Goal: Task Accomplishment & Management: Manage account settings

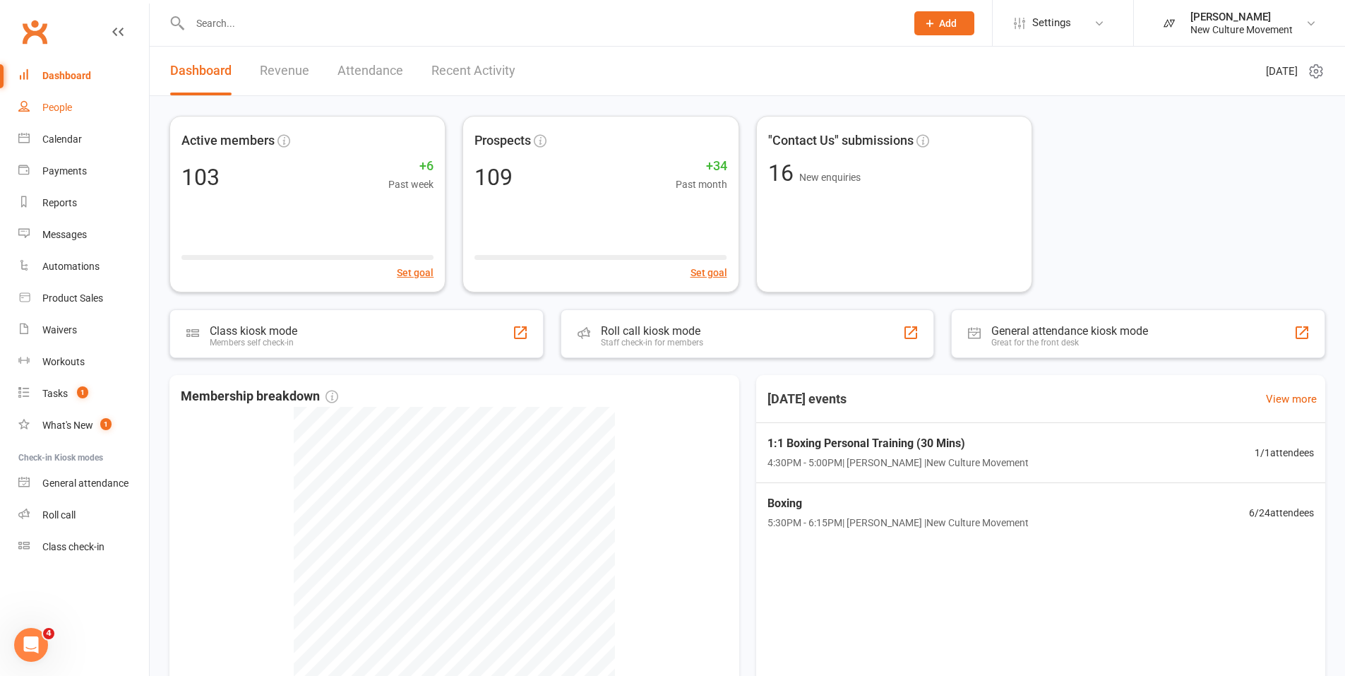
click at [59, 107] on div "People" at bounding box center [57, 107] width 30 height 11
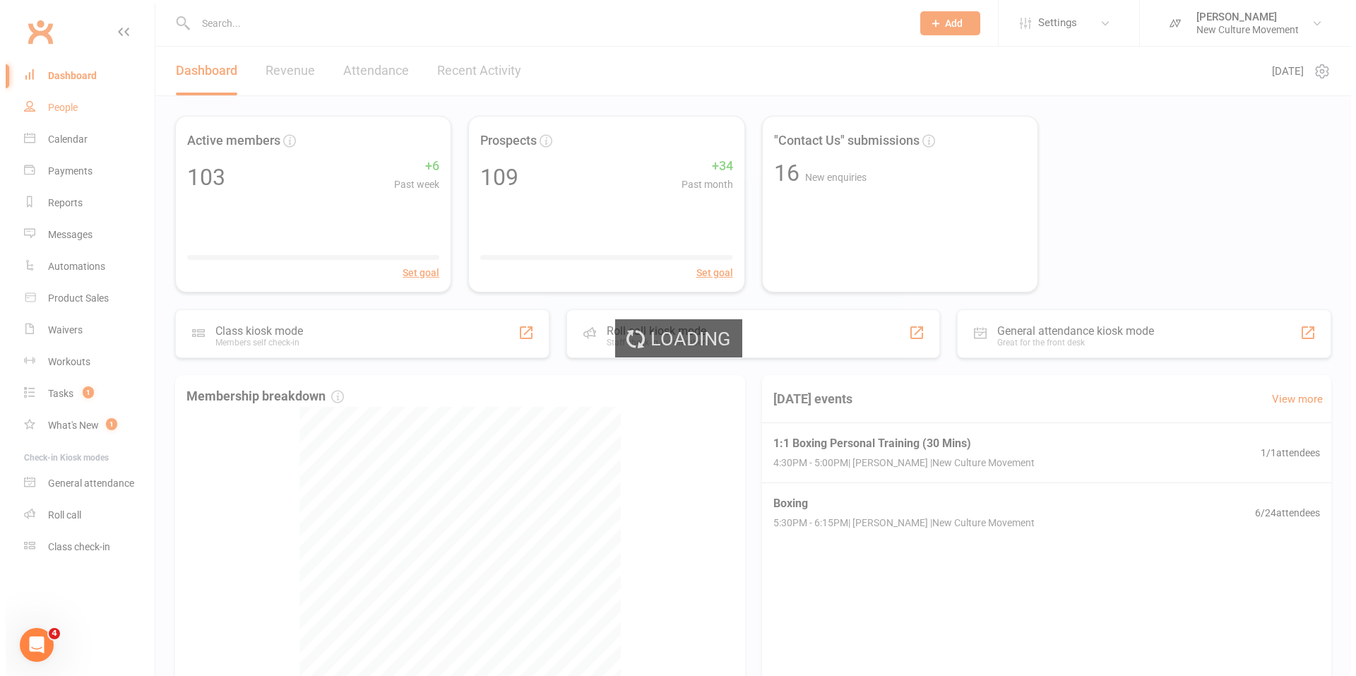
select select "100"
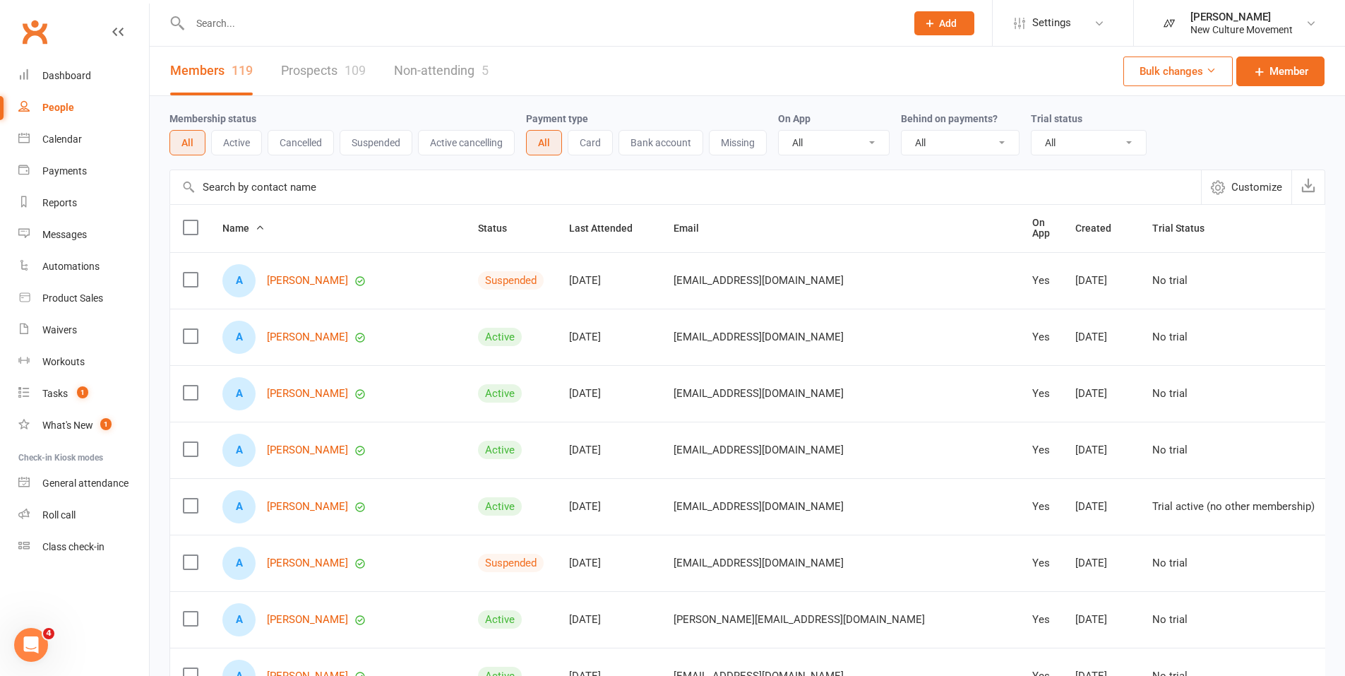
click at [305, 191] on input "text" at bounding box center [685, 187] width 1031 height 34
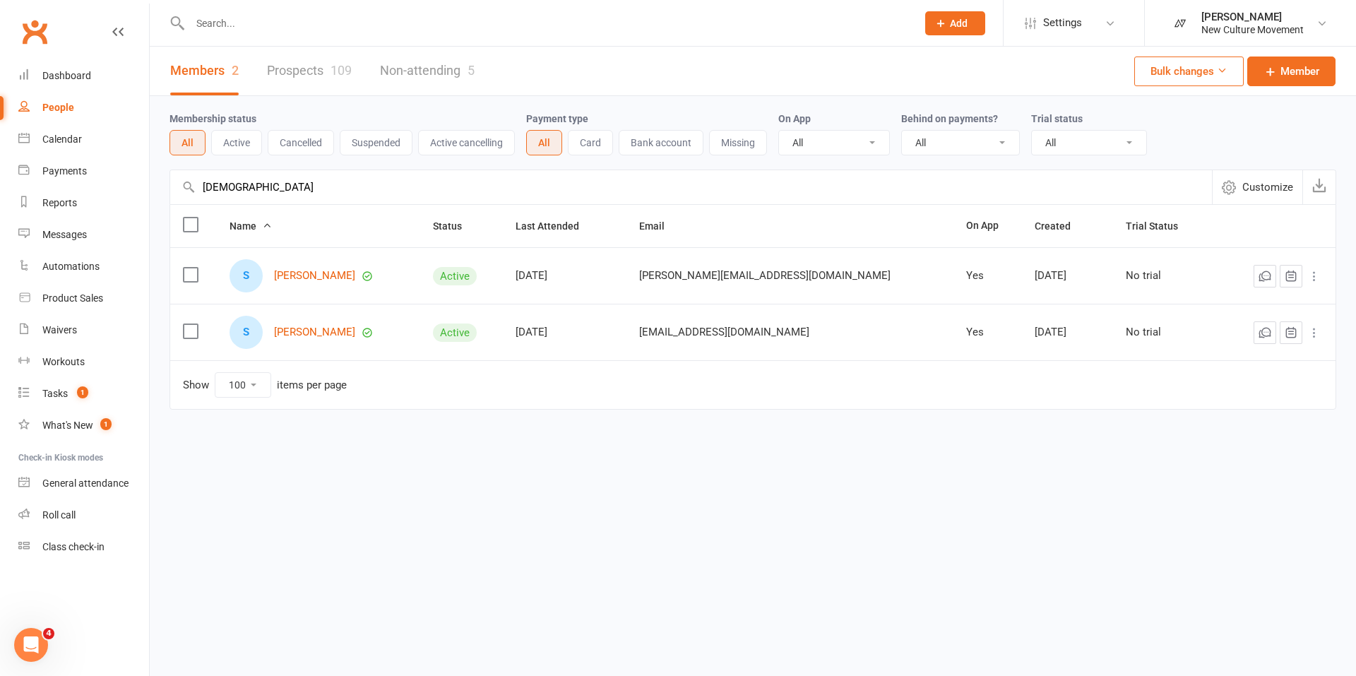
type input "[DEMOGRAPHIC_DATA]"
click at [316, 275] on link "[PERSON_NAME]" at bounding box center [314, 276] width 81 height 12
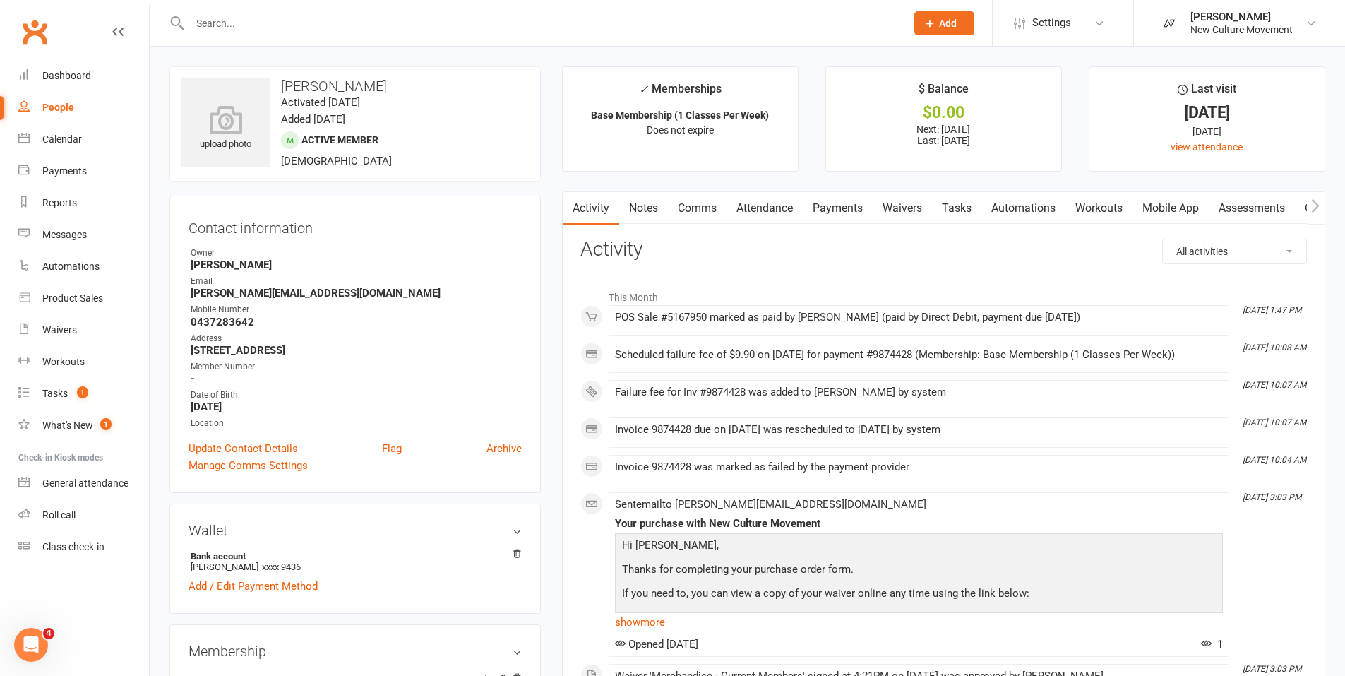
click at [837, 208] on link "Payments" at bounding box center [838, 208] width 70 height 32
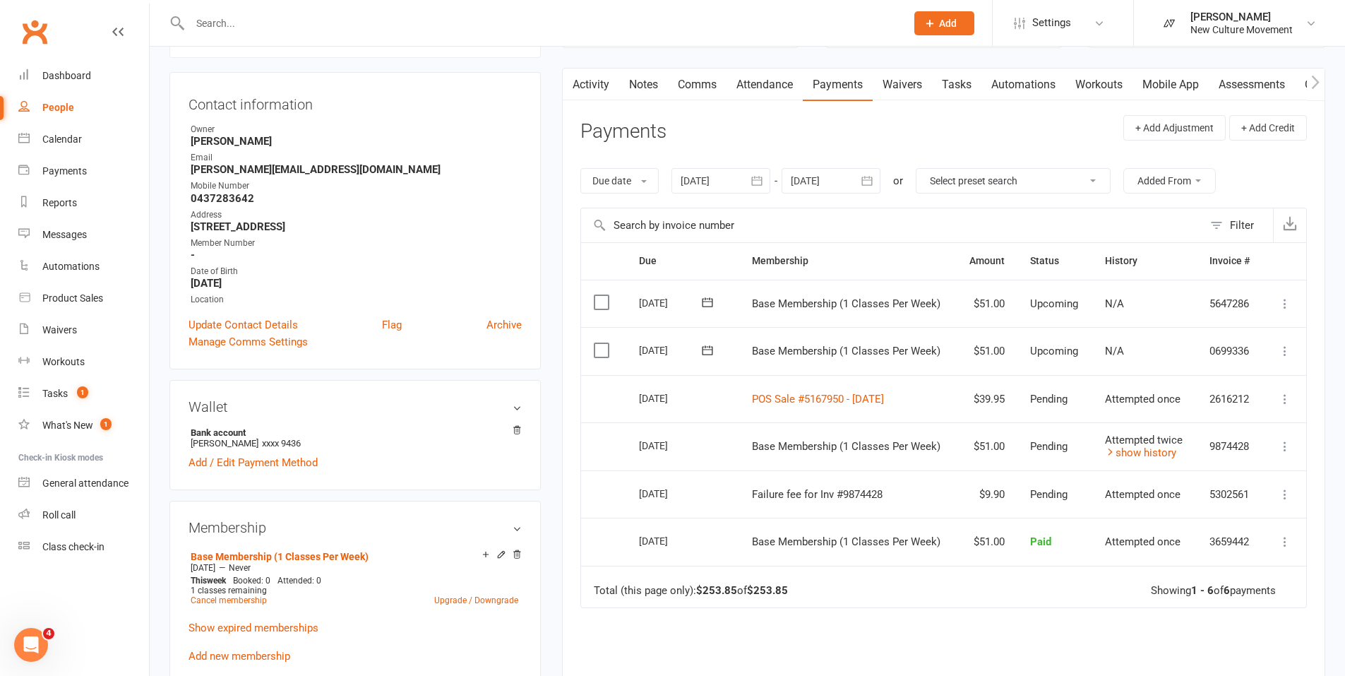
scroll to position [124, 0]
click at [1285, 443] on icon at bounding box center [1285, 445] width 14 height 14
click at [1131, 453] on link "show history" at bounding box center [1140, 452] width 71 height 13
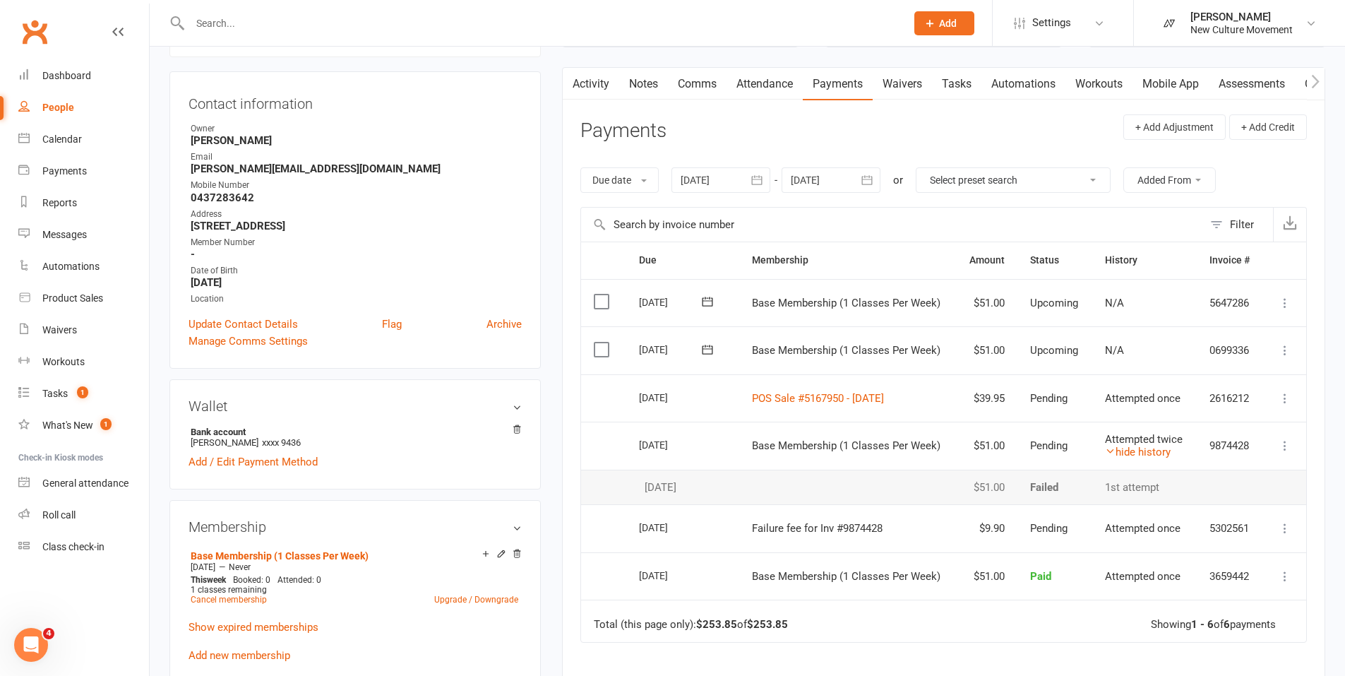
click at [1289, 443] on icon at bounding box center [1285, 445] width 14 height 14
click at [1193, 475] on link "More Info" at bounding box center [1223, 473] width 140 height 28
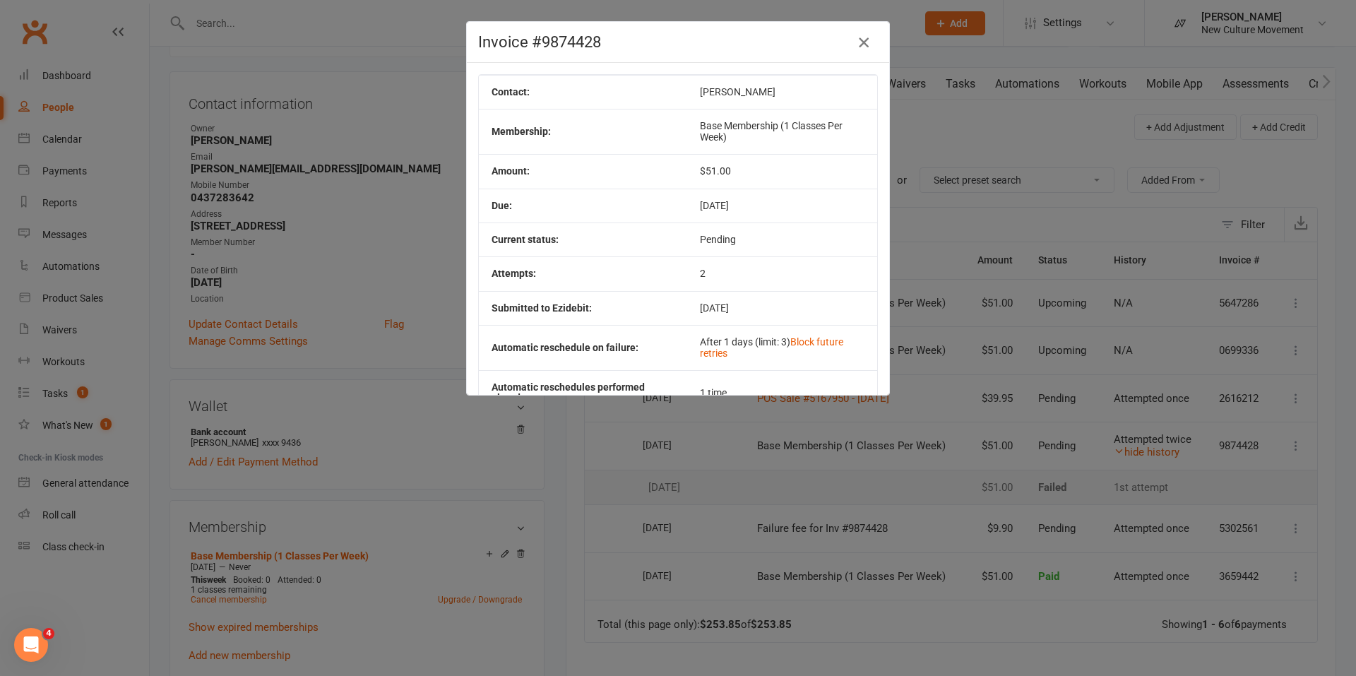
click at [860, 42] on icon "button" at bounding box center [863, 42] width 17 height 17
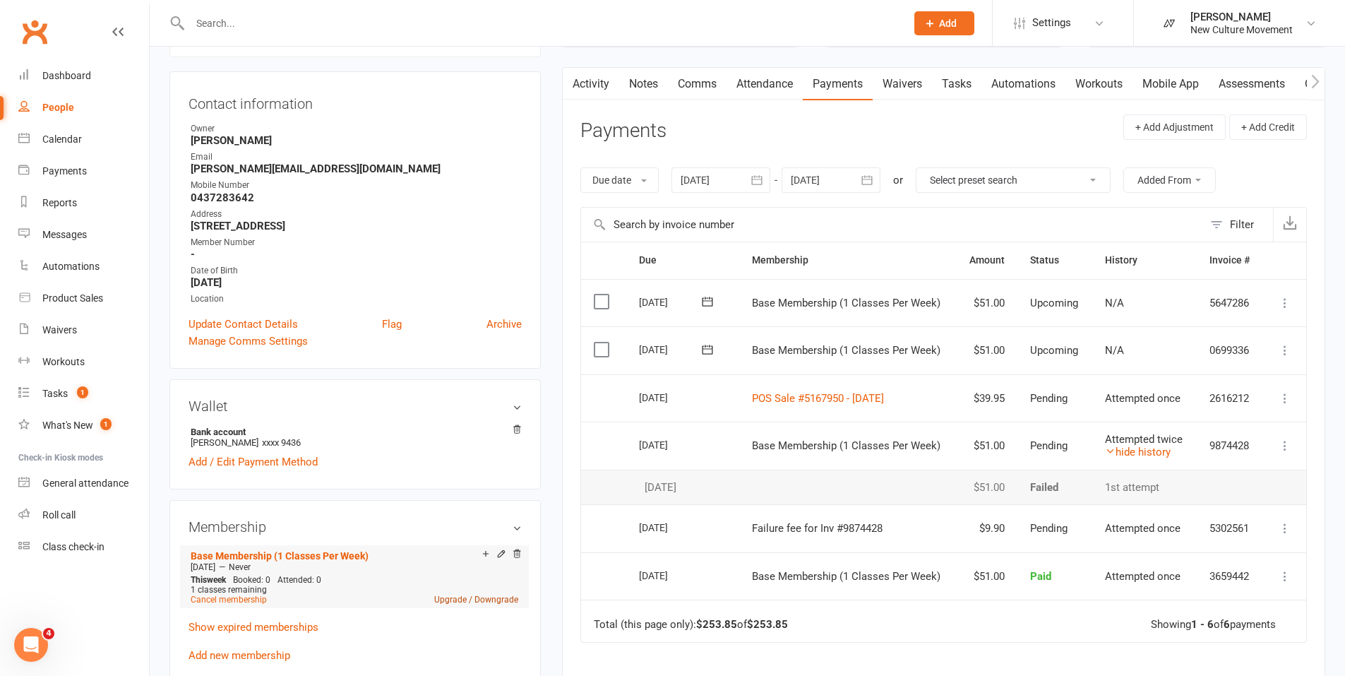
click at [448, 598] on link "Upgrade / Downgrade" at bounding box center [476, 600] width 84 height 10
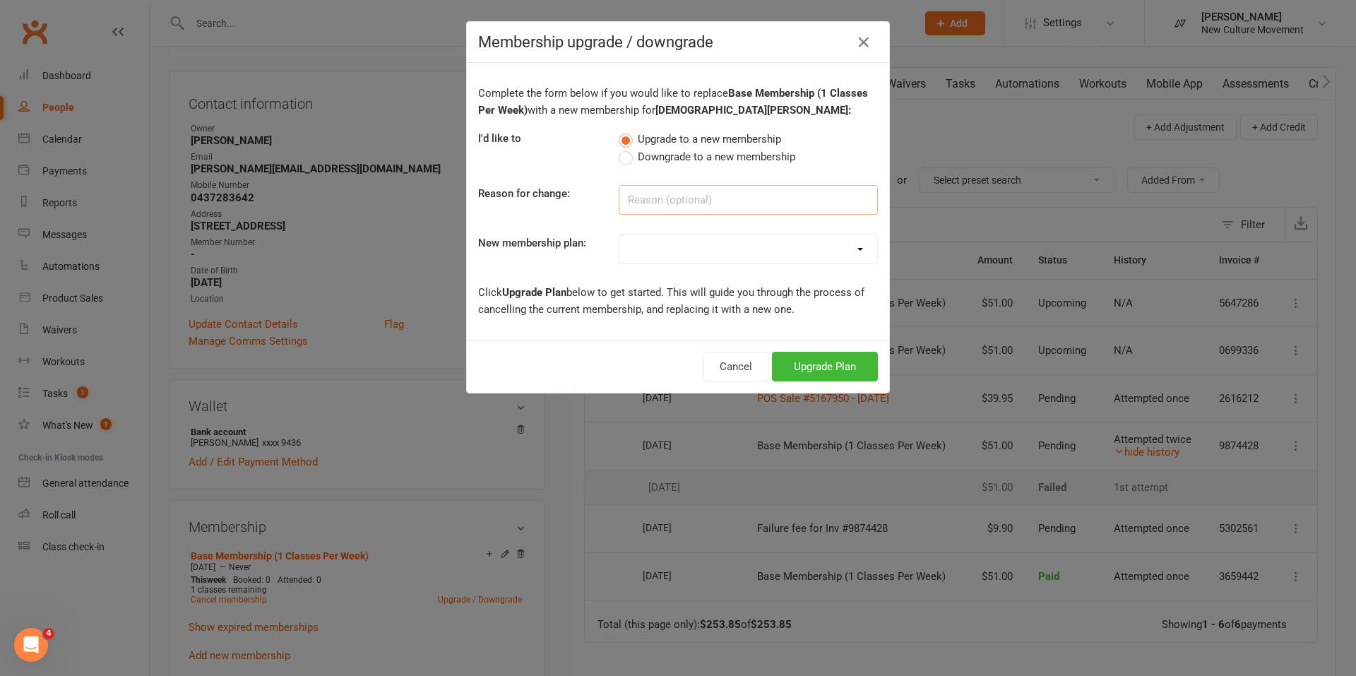
click at [658, 196] on input at bounding box center [748, 200] width 259 height 30
type input "would like to attend more classes"
click at [744, 253] on select "7 Day Free Trial Unlimited Access Core Membership (3 Classes Per Week) Build Me…" at bounding box center [748, 249] width 258 height 28
select select "2"
click at [619, 235] on select "7 Day Free Trial Unlimited Access Core Membership (3 Classes Per Week) Build Me…" at bounding box center [748, 249] width 258 height 28
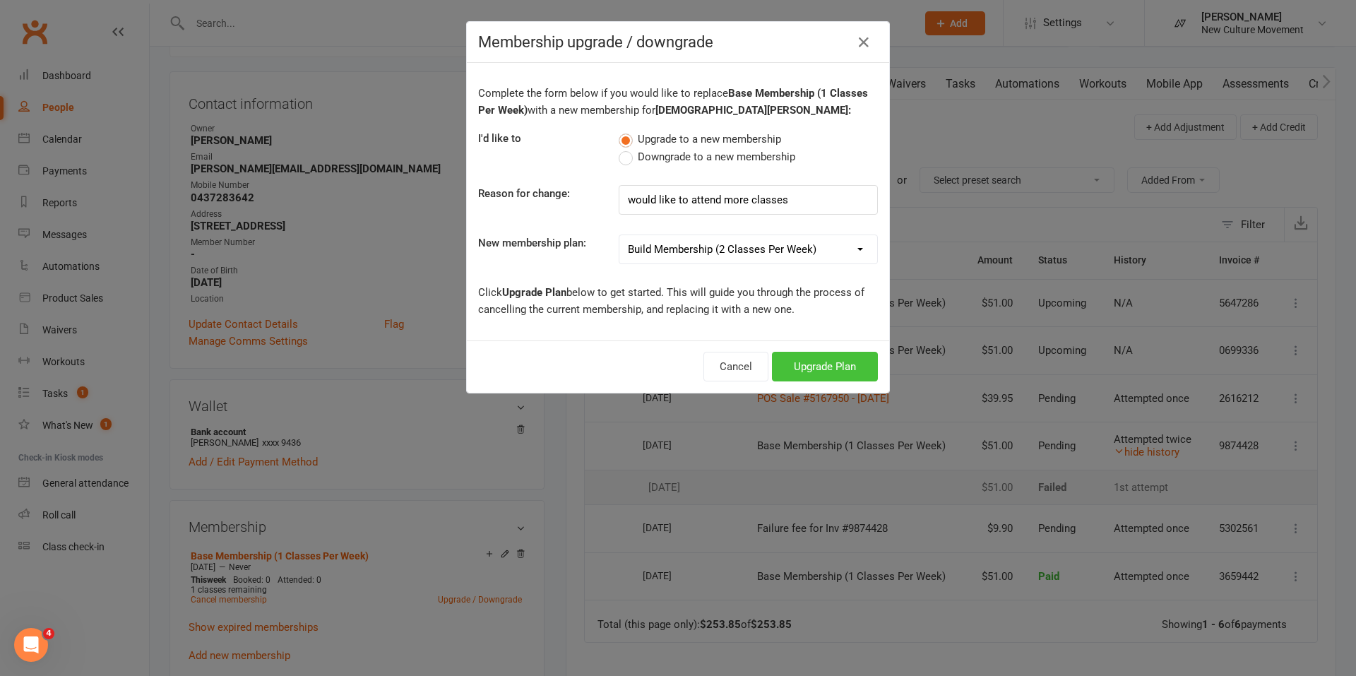
click at [827, 370] on button "Upgrade Plan" at bounding box center [825, 367] width 106 height 30
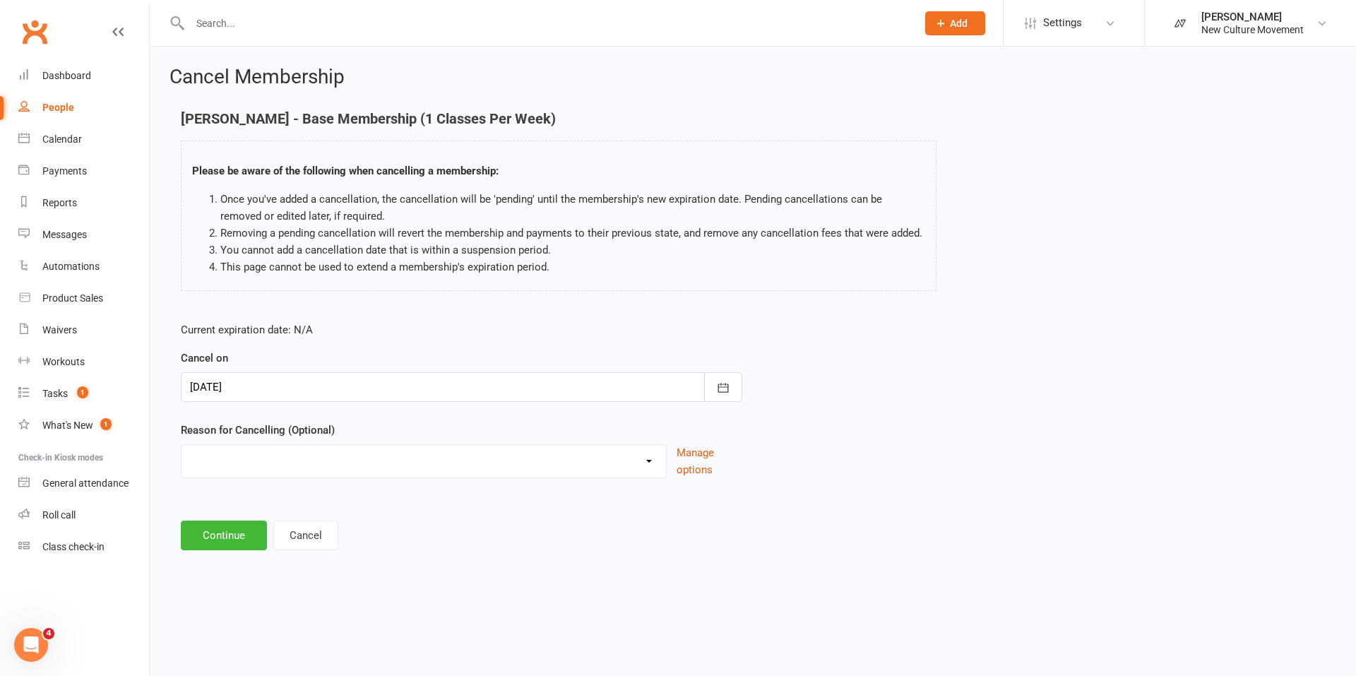
click at [595, 466] on select "Holiday Injury Other reason" at bounding box center [423, 459] width 484 height 28
select select "2"
click at [181, 445] on select "Holiday Injury Other reason" at bounding box center [423, 459] width 484 height 28
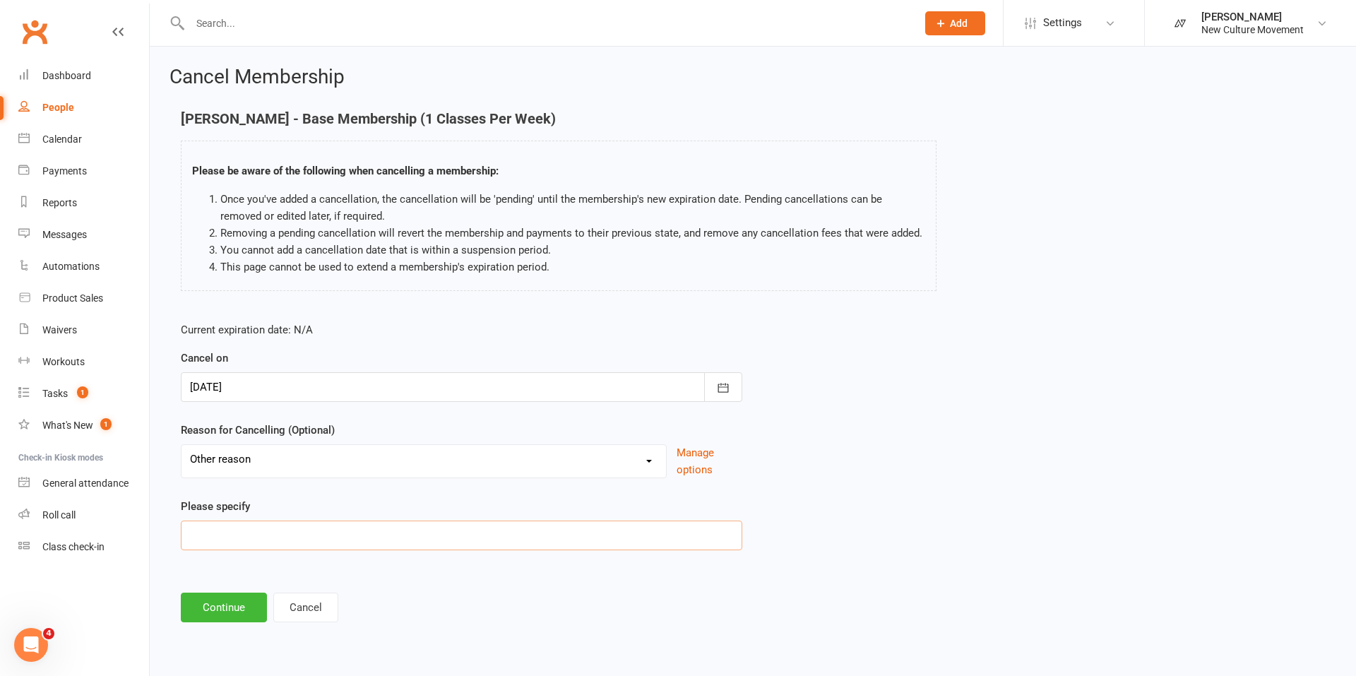
click at [370, 530] on input at bounding box center [461, 535] width 561 height 30
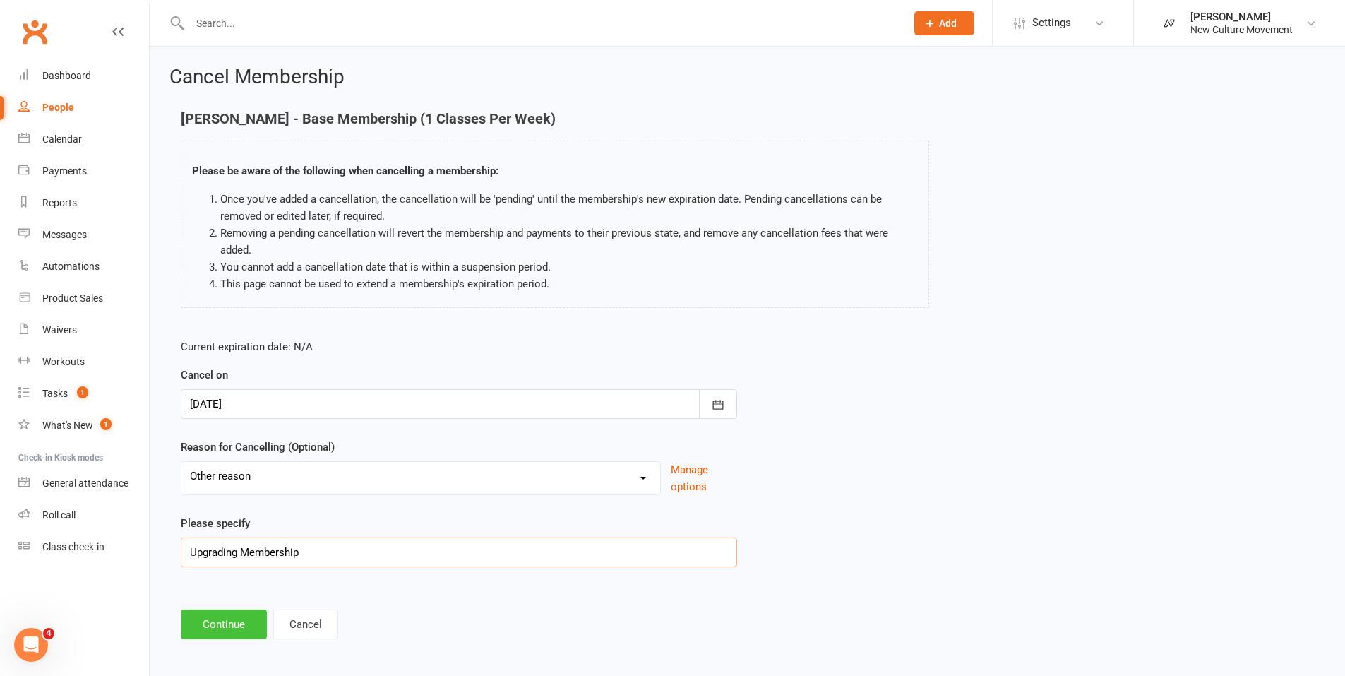
type input "Upgrading Membership"
click at [220, 626] on button "Continue" at bounding box center [224, 624] width 86 height 30
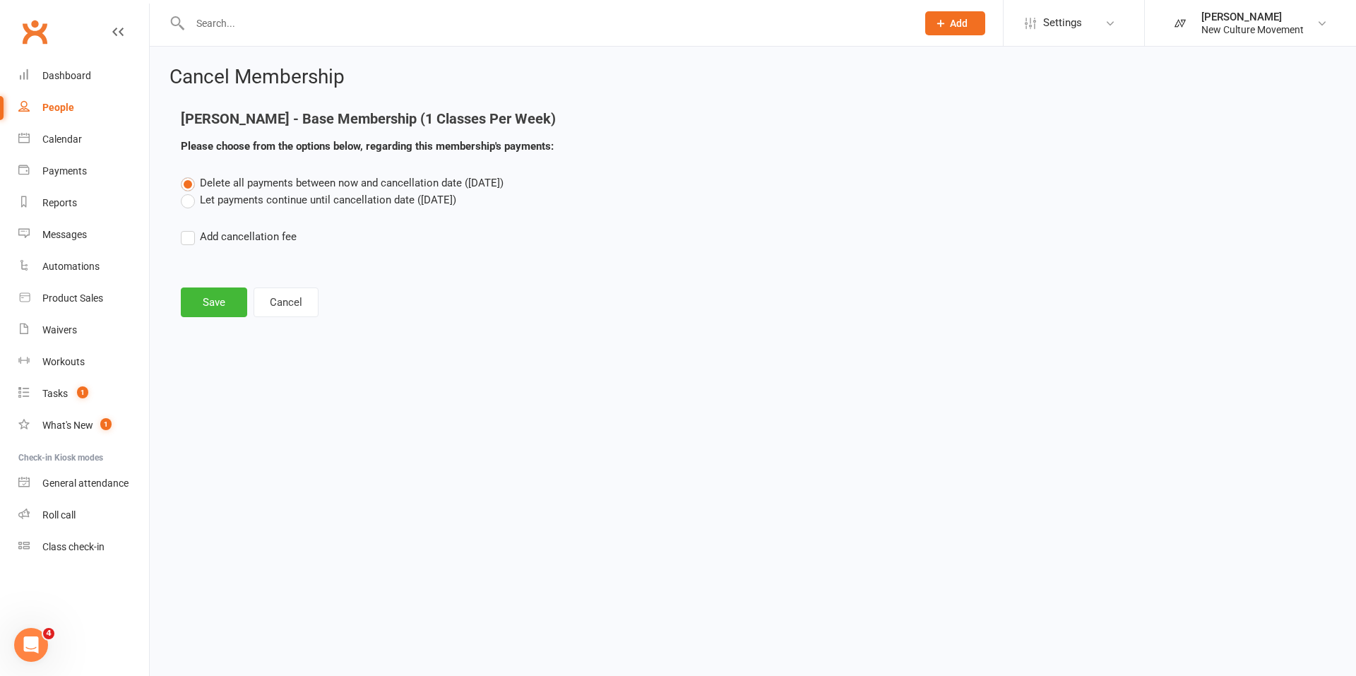
click at [252, 196] on label "Let payments continue until cancellation date ([DATE])" at bounding box center [318, 199] width 275 height 17
click at [190, 191] on input "Let payments continue until cancellation date ([DATE])" at bounding box center [185, 191] width 9 height 0
click at [216, 300] on button "Save" at bounding box center [214, 302] width 66 height 30
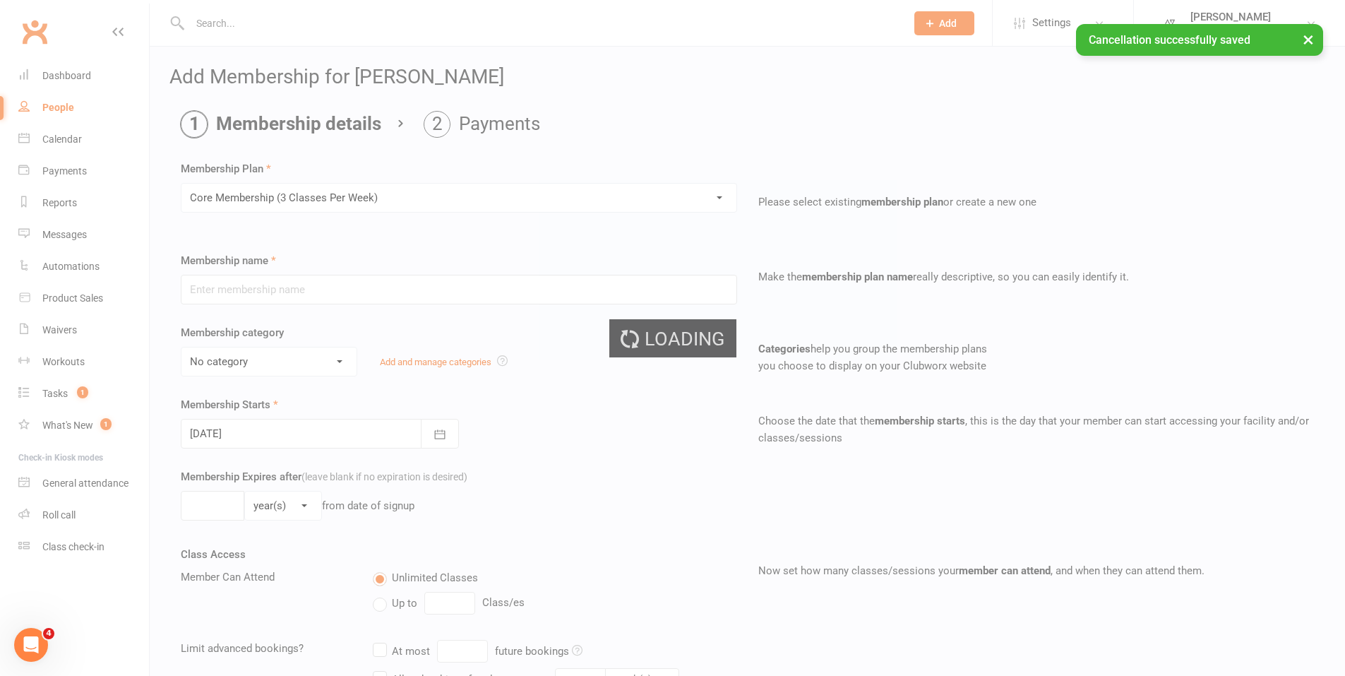
type input "Core Membership (3 Classes Per Week)"
select select "6"
type input "0"
type input "3"
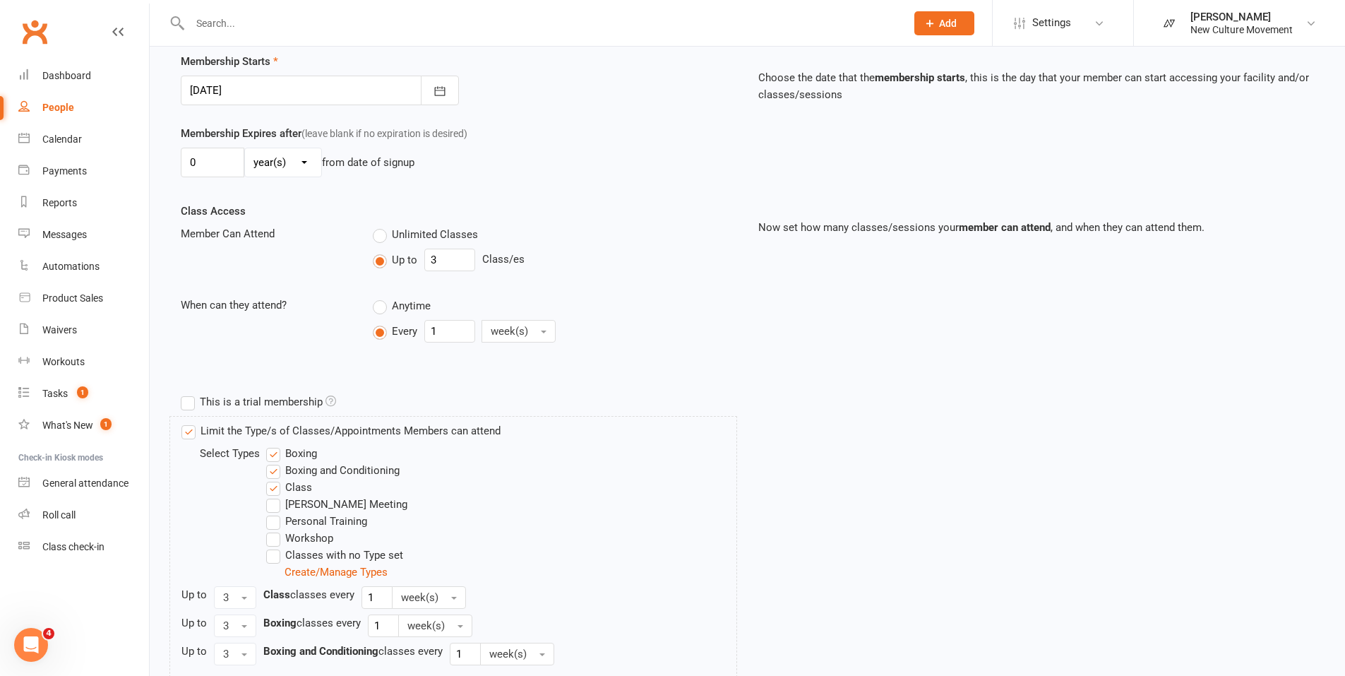
scroll to position [344, 0]
click at [445, 93] on icon "button" at bounding box center [439, 89] width 11 height 9
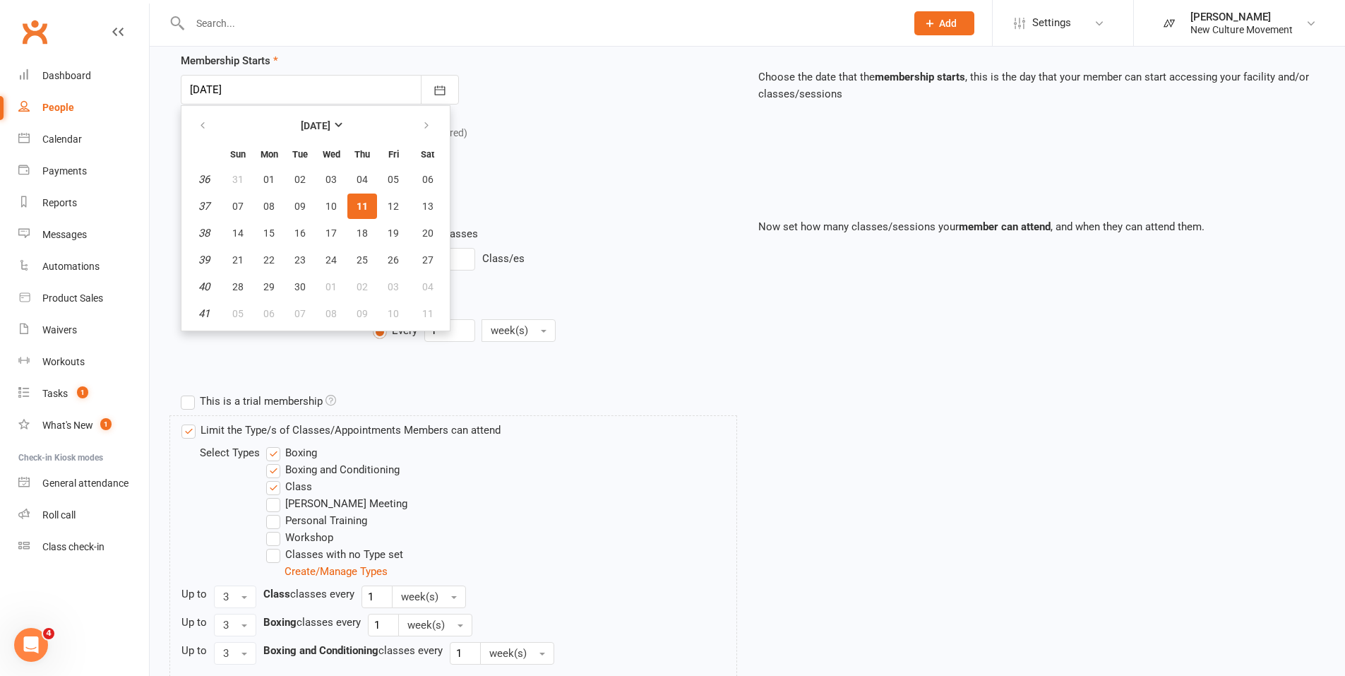
click at [369, 205] on button "11" at bounding box center [362, 205] width 30 height 25
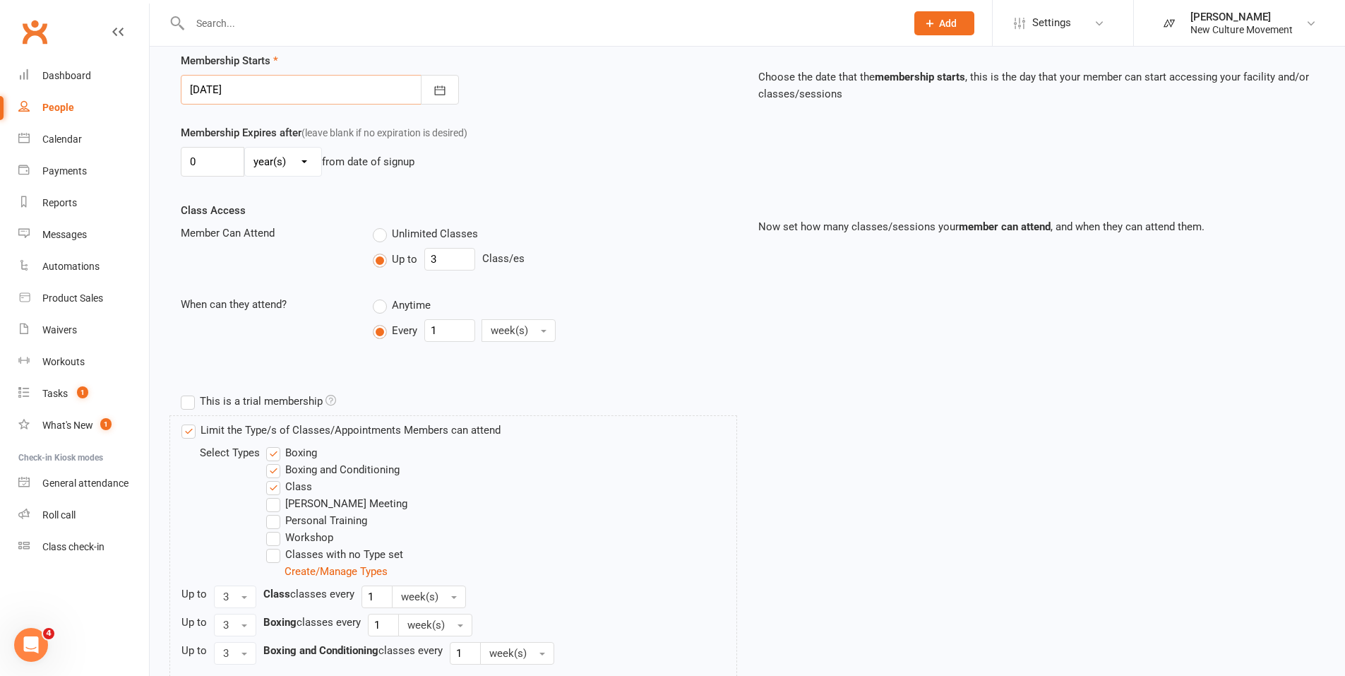
scroll to position [541, 0]
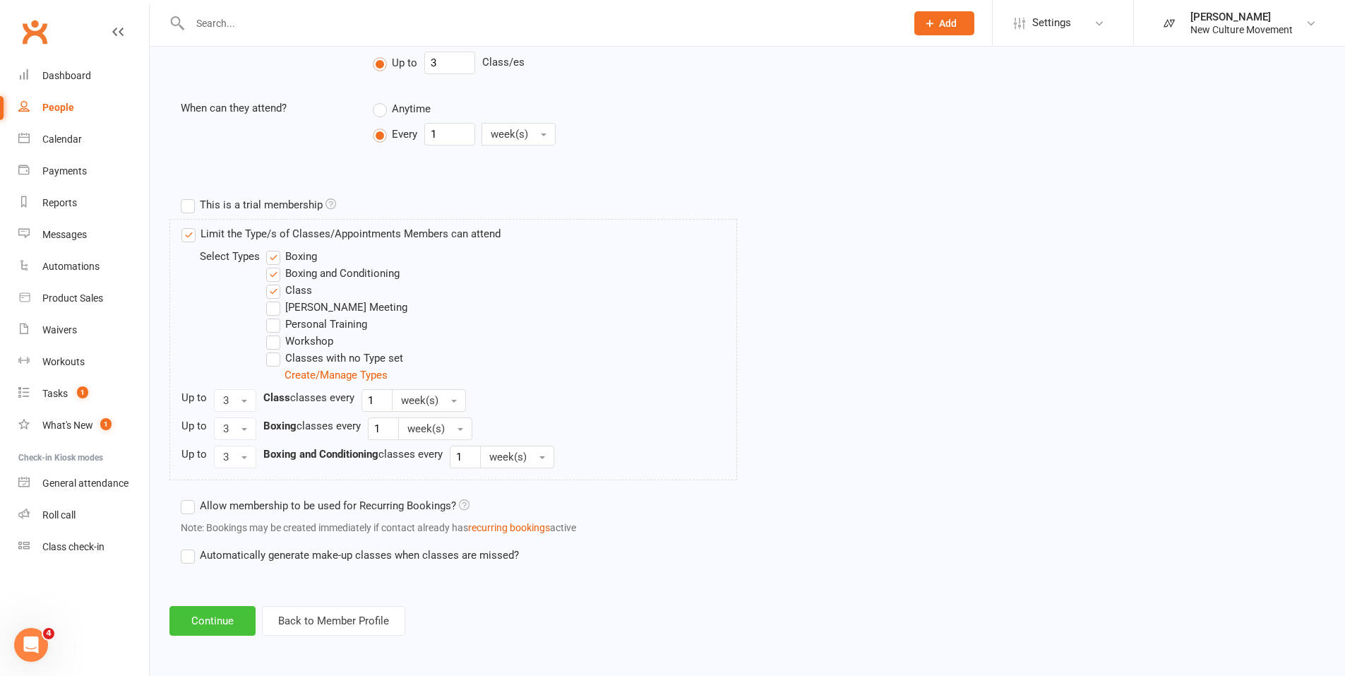
click at [213, 624] on button "Continue" at bounding box center [212, 621] width 86 height 30
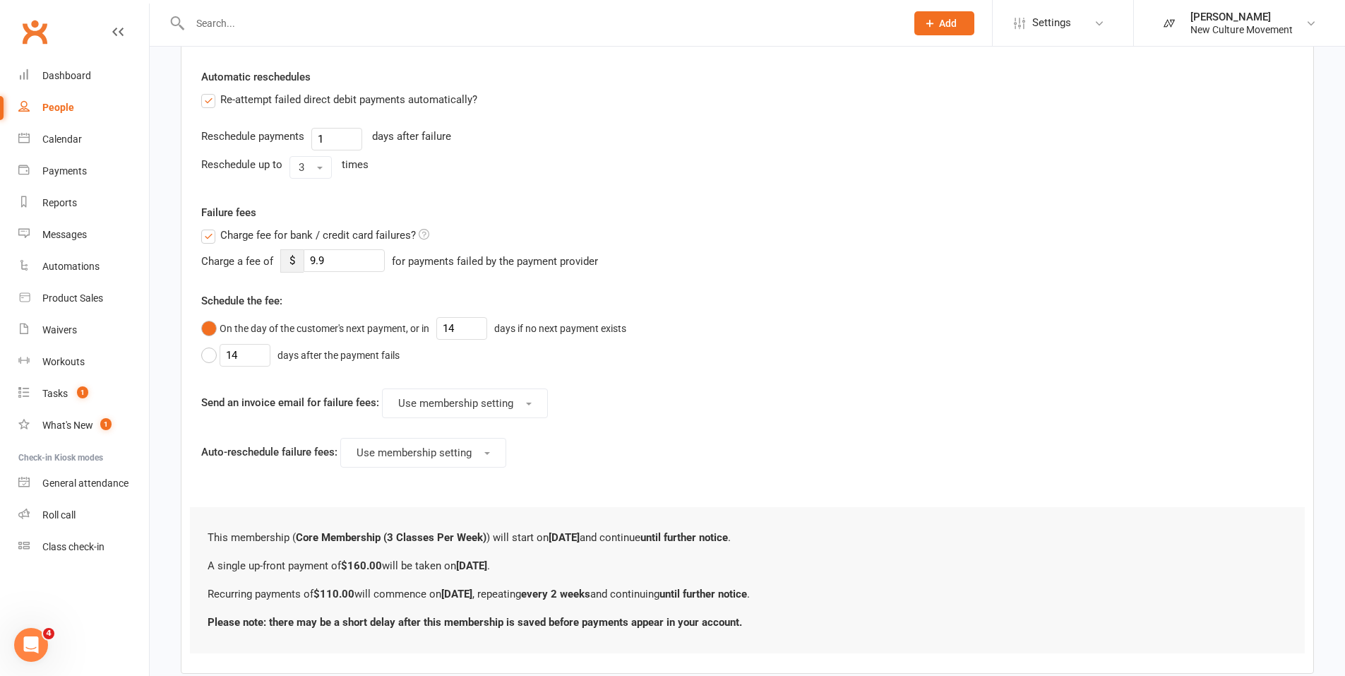
scroll to position [0, 0]
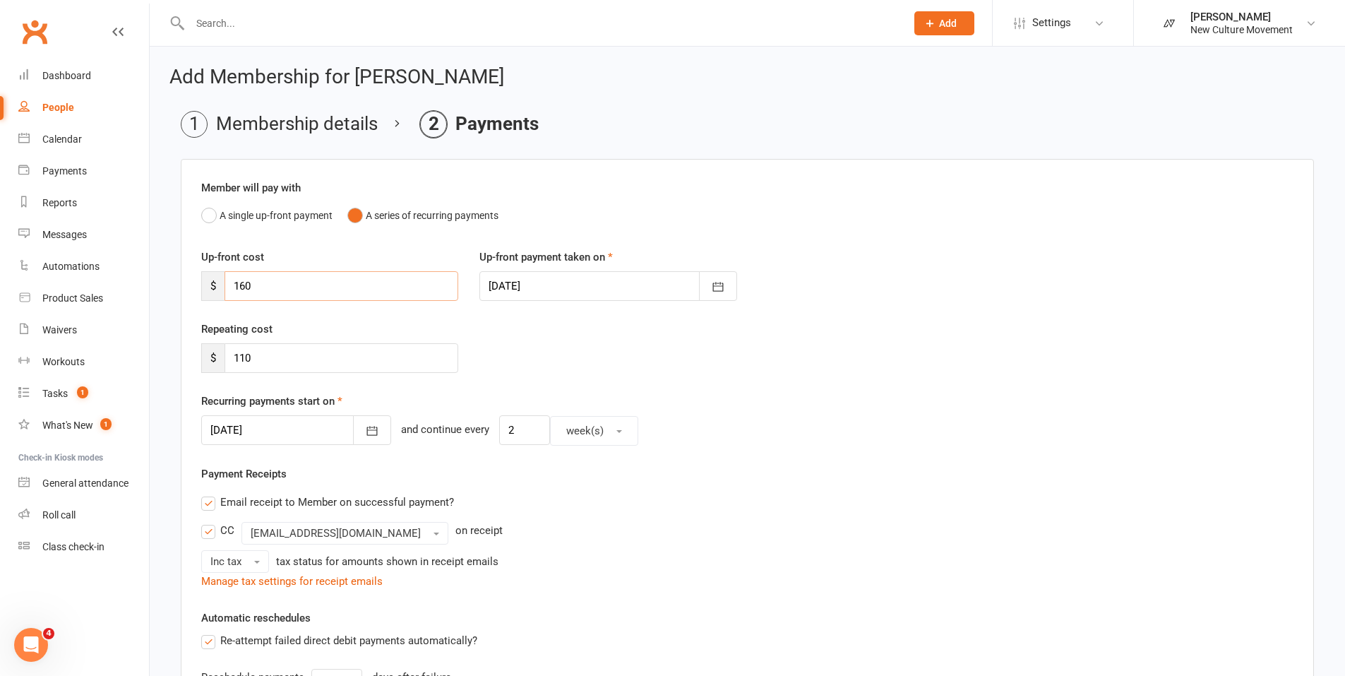
click at [272, 287] on input "160" at bounding box center [342, 286] width 234 height 30
type input "1"
click at [268, 286] on input "60" at bounding box center [342, 286] width 234 height 30
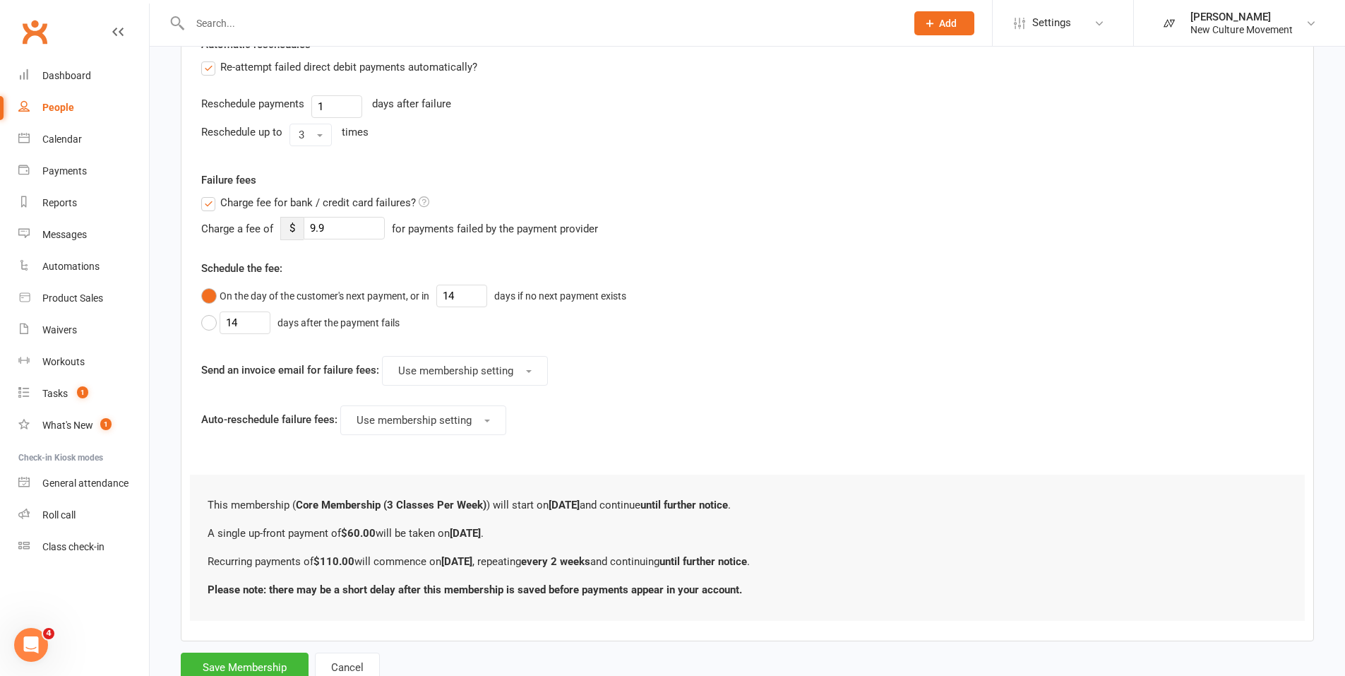
scroll to position [623, 0]
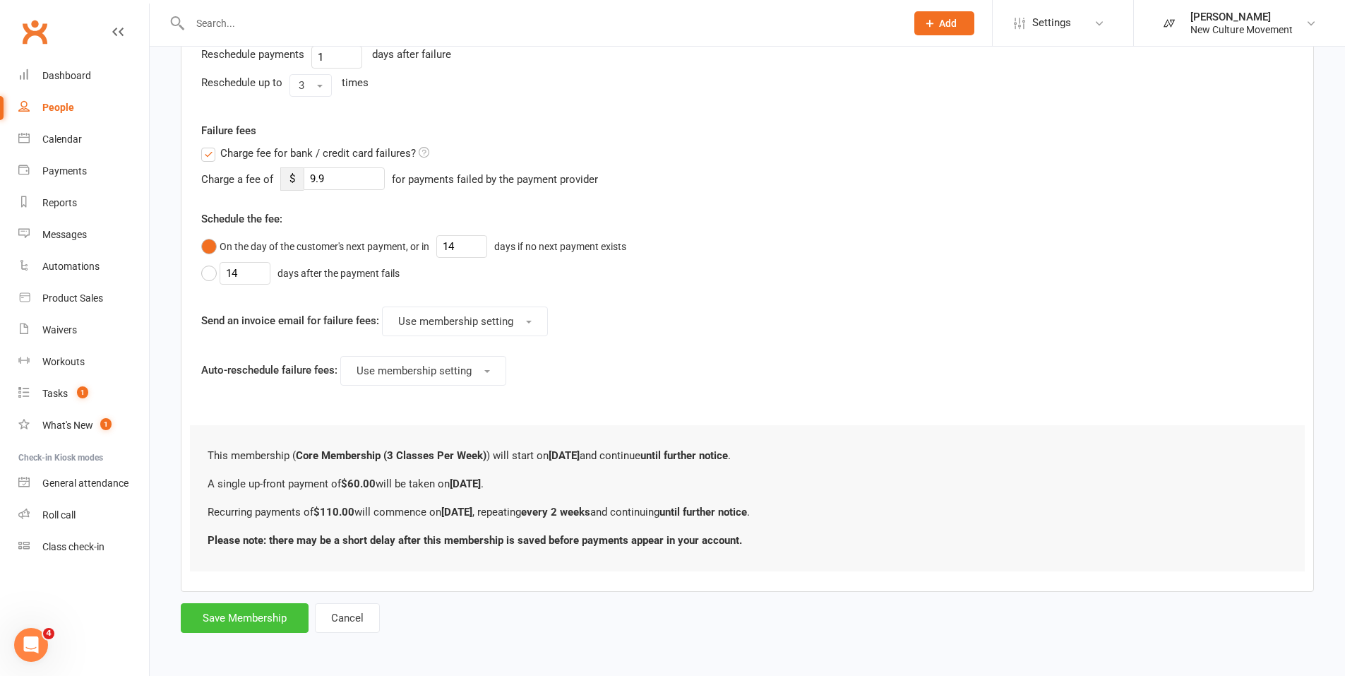
type input "60"
click at [244, 618] on button "Save Membership" at bounding box center [245, 618] width 128 height 30
